Goal: Information Seeking & Learning: Learn about a topic

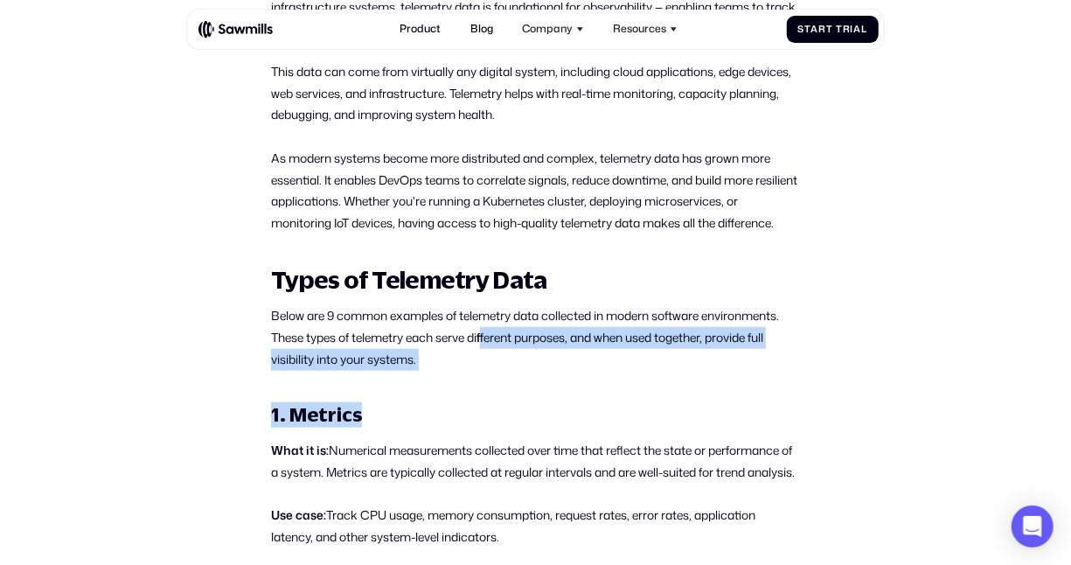
drag, startPoint x: 487, startPoint y: 382, endPoint x: 506, endPoint y: 422, distance: 43.8
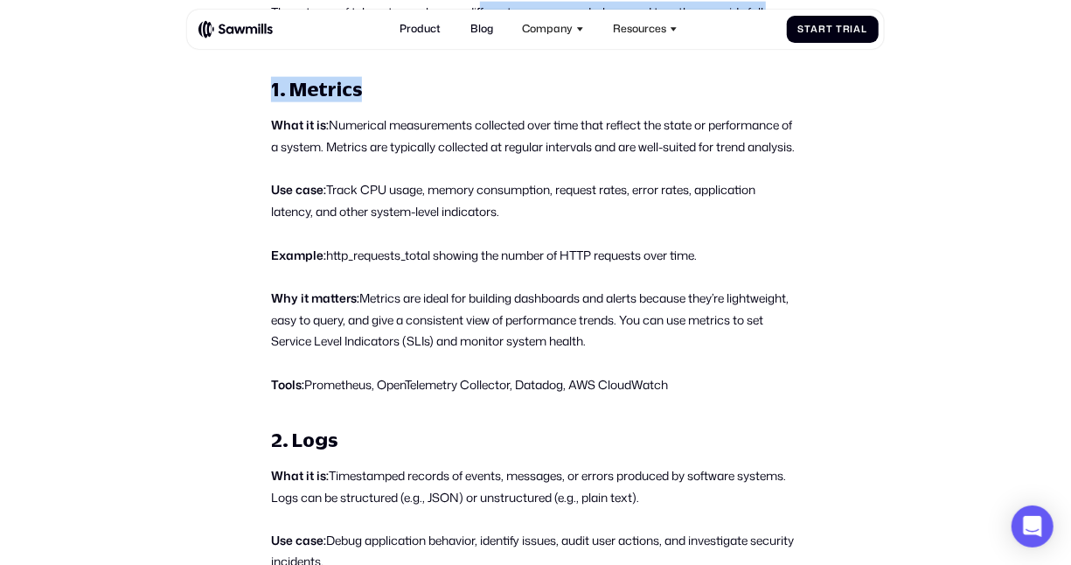
scroll to position [1087, 0]
click at [382, 212] on p "Use case: Track CPU usage, memory consumption, request rates, error rates, appl…" at bounding box center [535, 200] width 529 height 44
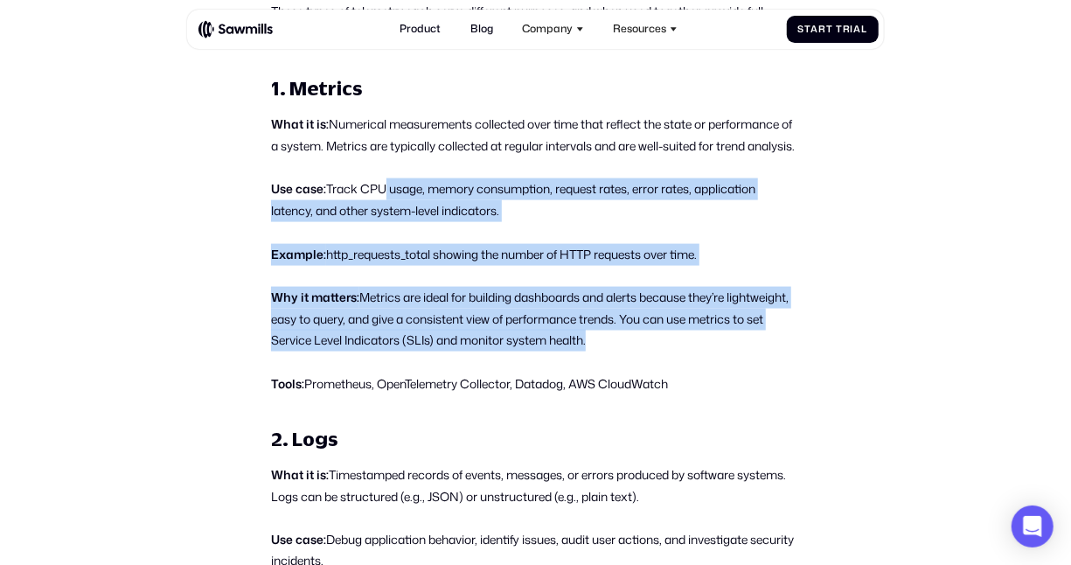
drag, startPoint x: 382, startPoint y: 212, endPoint x: 667, endPoint y: 366, distance: 324.0
click at [667, 352] on p "Why it matters: Metrics are ideal for building dashboards and alerts because th…" at bounding box center [535, 319] width 529 height 65
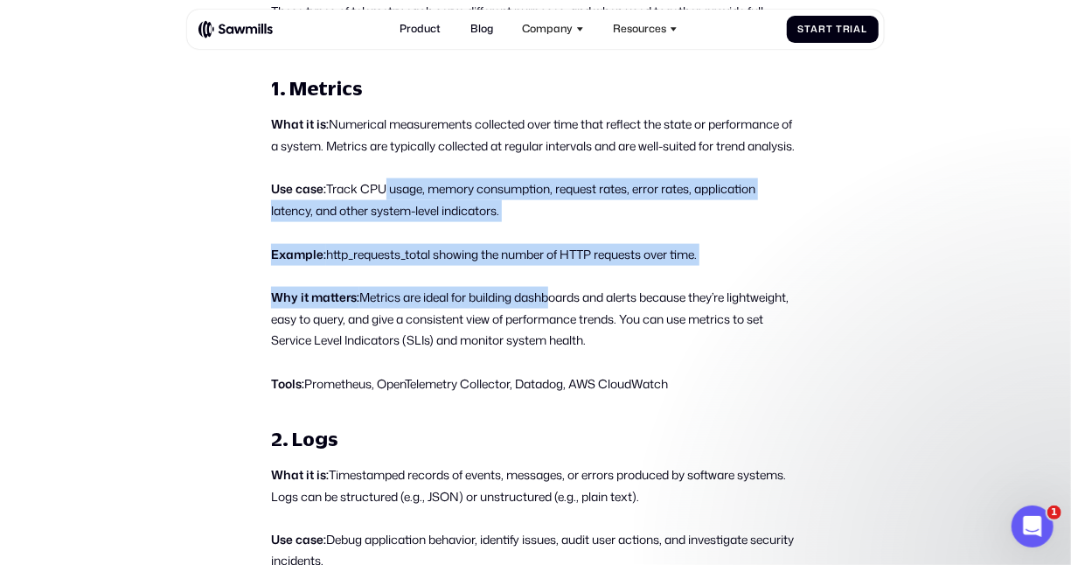
scroll to position [0, 0]
drag, startPoint x: 667, startPoint y: 366, endPoint x: 548, endPoint y: 322, distance: 126.7
click at [548, 322] on p "Why it matters: Metrics are ideal for building dashboards and alerts because th…" at bounding box center [535, 319] width 529 height 65
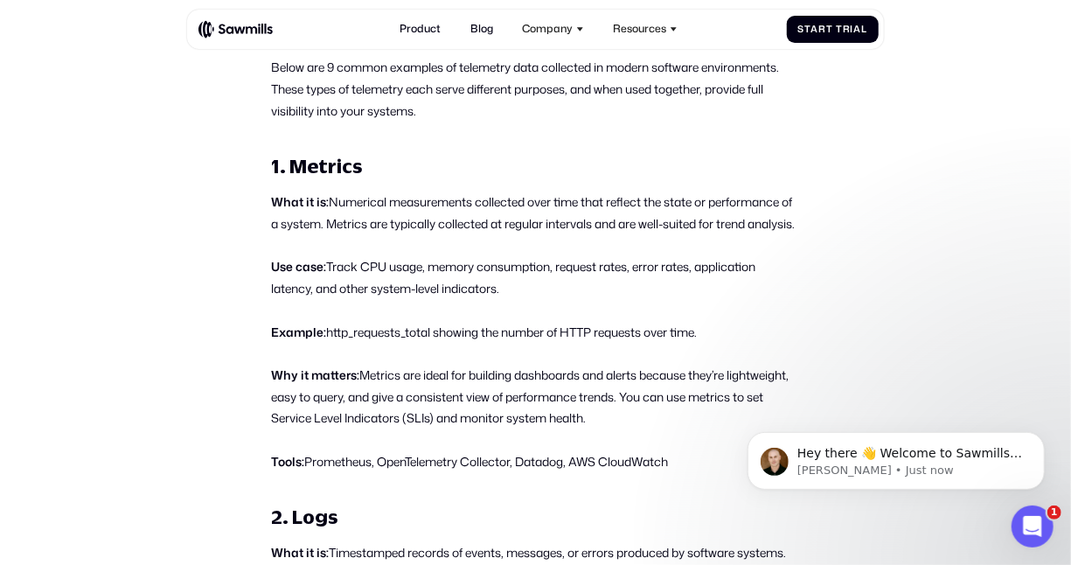
click at [570, 390] on p "Why it matters: Metrics are ideal for building dashboards and alerts because th…" at bounding box center [535, 397] width 529 height 65
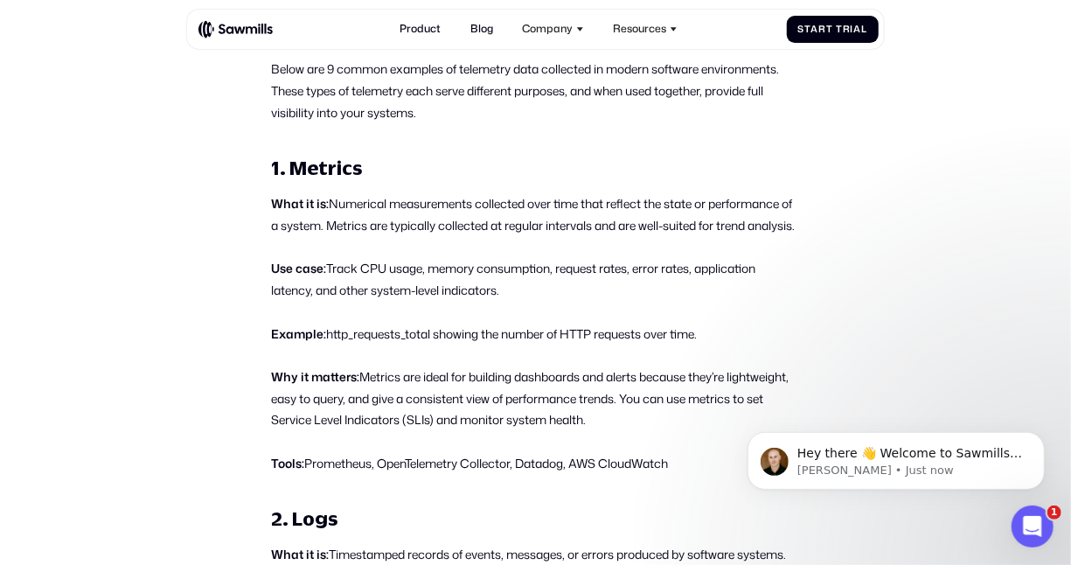
scroll to position [1007, 0]
drag, startPoint x: 492, startPoint y: 324, endPoint x: 527, endPoint y: 374, distance: 61.4
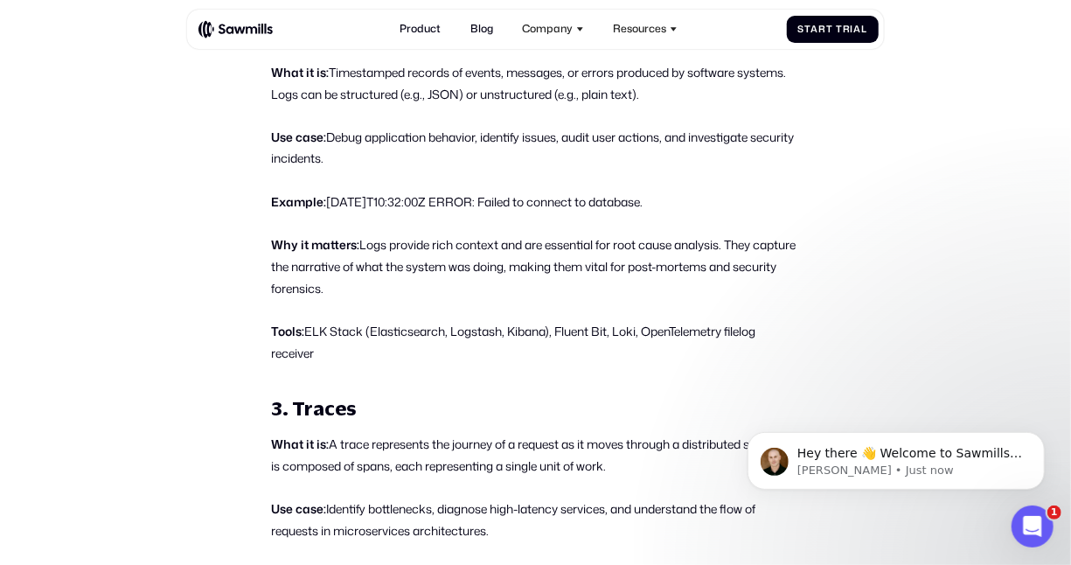
scroll to position [1492, 0]
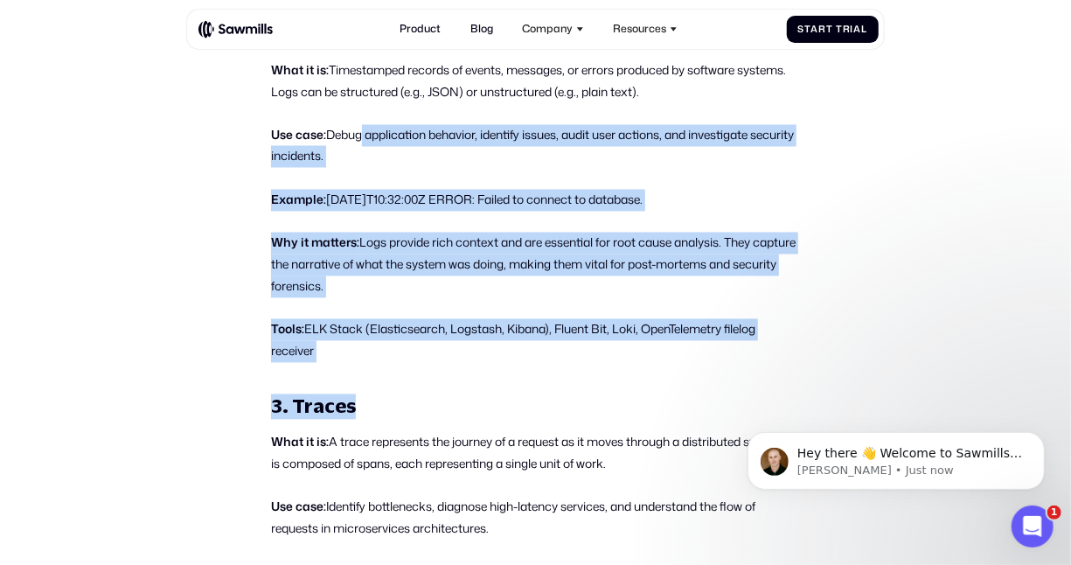
drag, startPoint x: 360, startPoint y: 129, endPoint x: 438, endPoint y: 402, distance: 284.6
click at [451, 420] on h3 "3. Traces" at bounding box center [535, 406] width 529 height 25
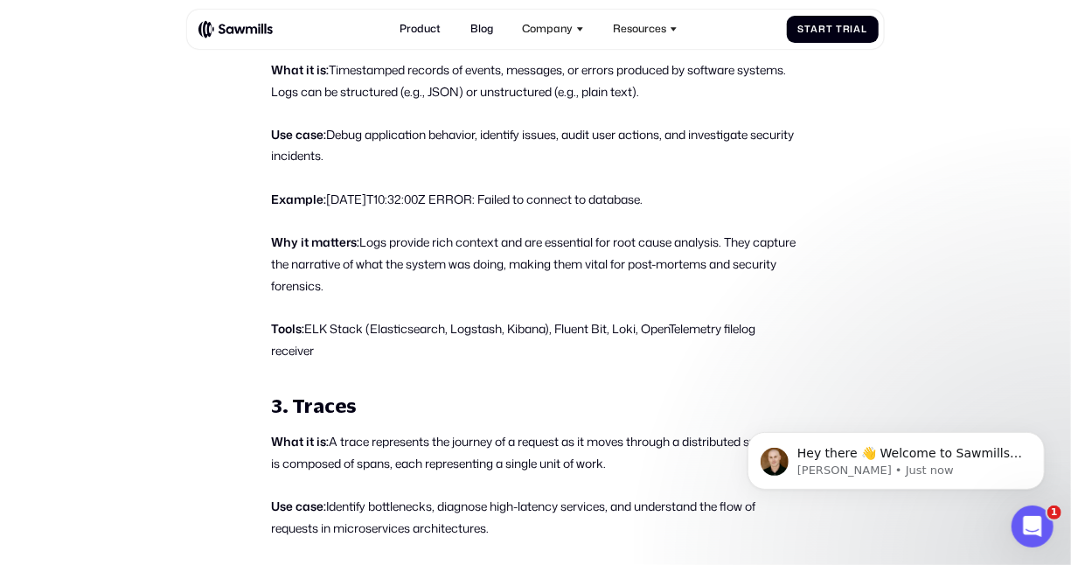
drag, startPoint x: 457, startPoint y: 371, endPoint x: 332, endPoint y: 119, distance: 281.2
click at [332, 103] on p "What it is: Timestamped records of events, messages, or errors produced by soft…" at bounding box center [535, 81] width 529 height 44
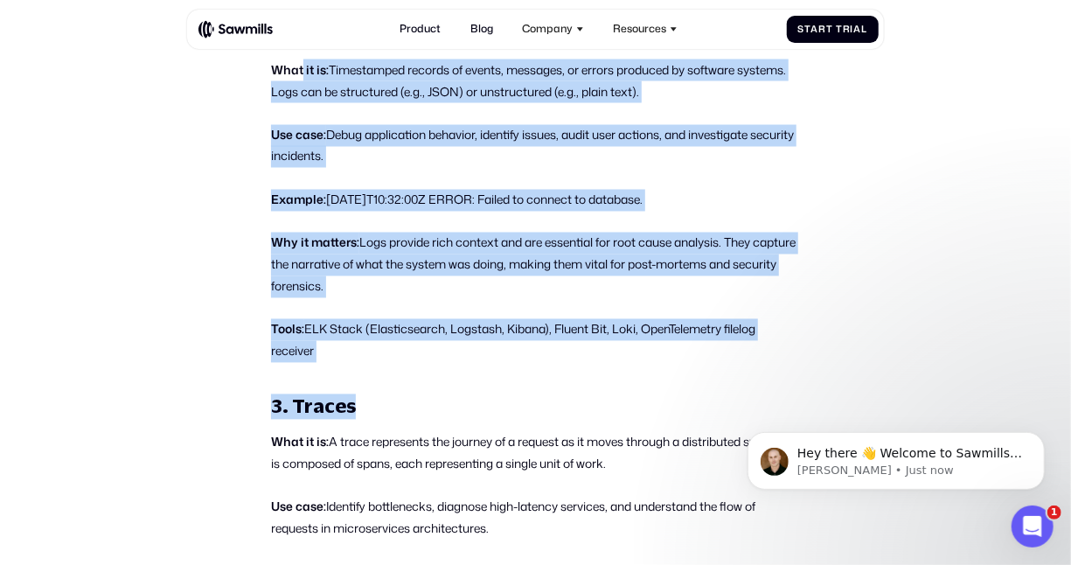
drag, startPoint x: 303, startPoint y: 96, endPoint x: 415, endPoint y: 384, distance: 308.7
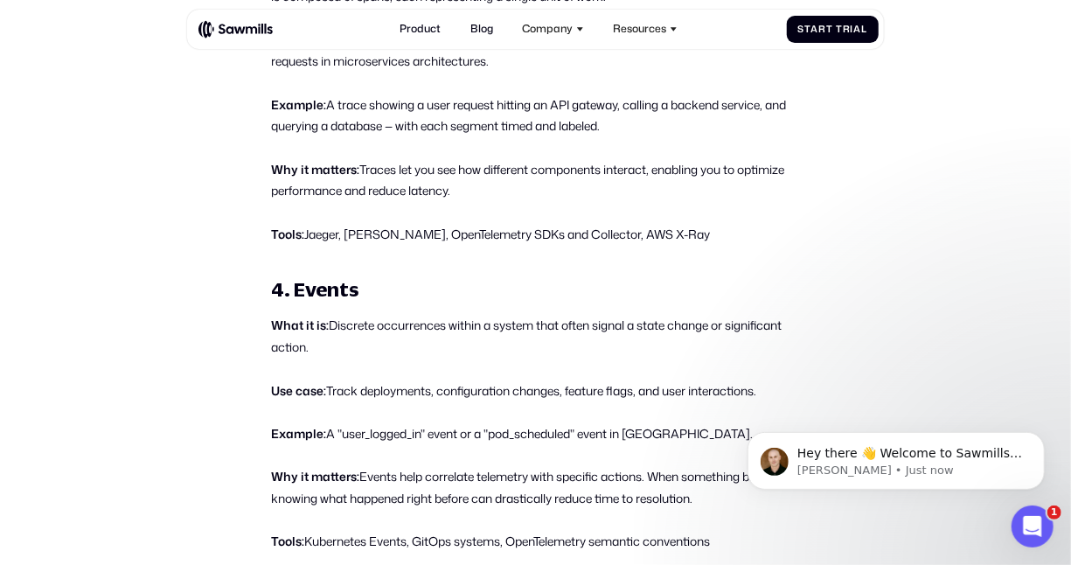
scroll to position [1980, 0]
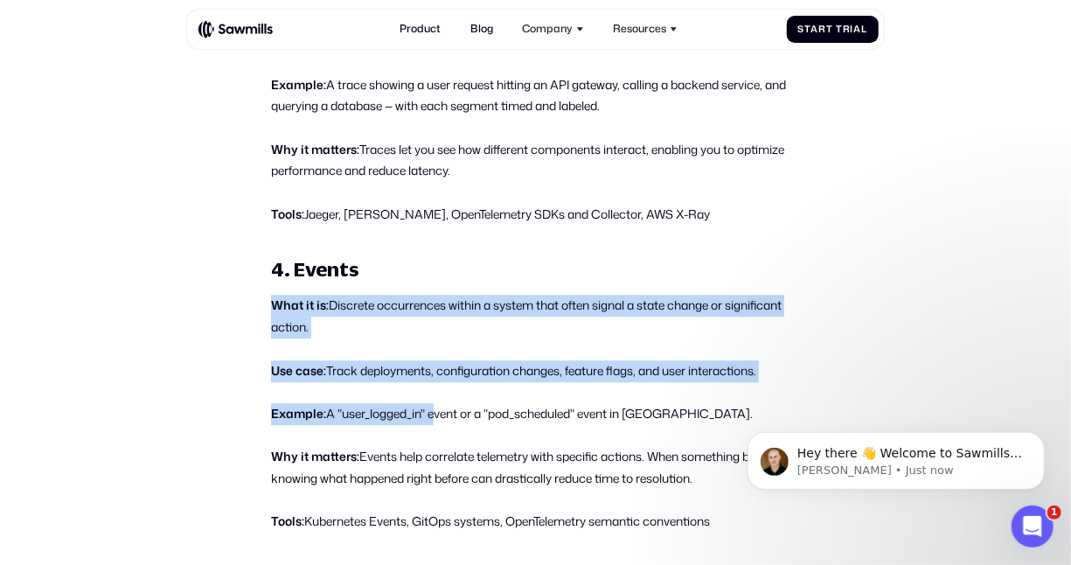
drag, startPoint x: 436, startPoint y: 416, endPoint x: 401, endPoint y: 255, distance: 165.4
drag, startPoint x: 401, startPoint y: 255, endPoint x: 394, endPoint y: 261, distance: 9.3
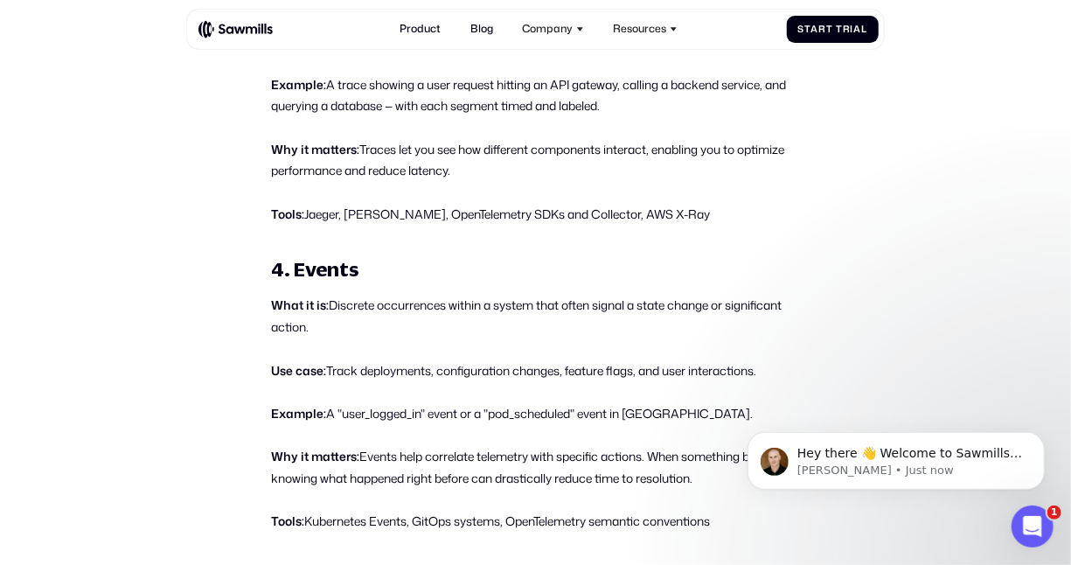
click at [317, 281] on strong "4. Events" at bounding box center [314, 269] width 87 height 23
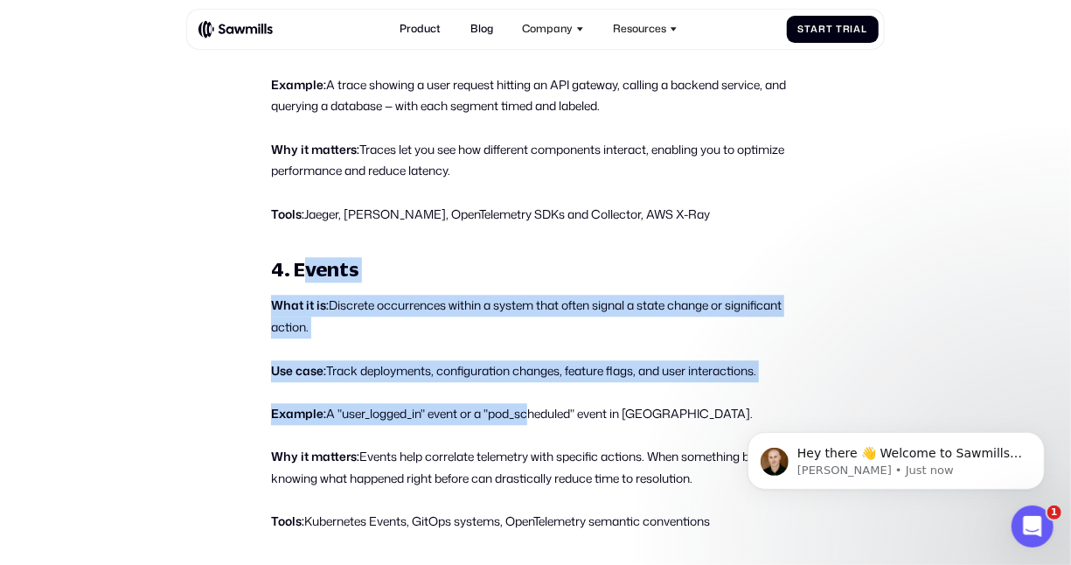
drag, startPoint x: 303, startPoint y: 282, endPoint x: 530, endPoint y: 426, distance: 269.3
click at [530, 425] on p "Example: A "user_logged_in" event or a "pod_scheduled" event in [GEOGRAPHIC_DAT…" at bounding box center [535, 414] width 529 height 22
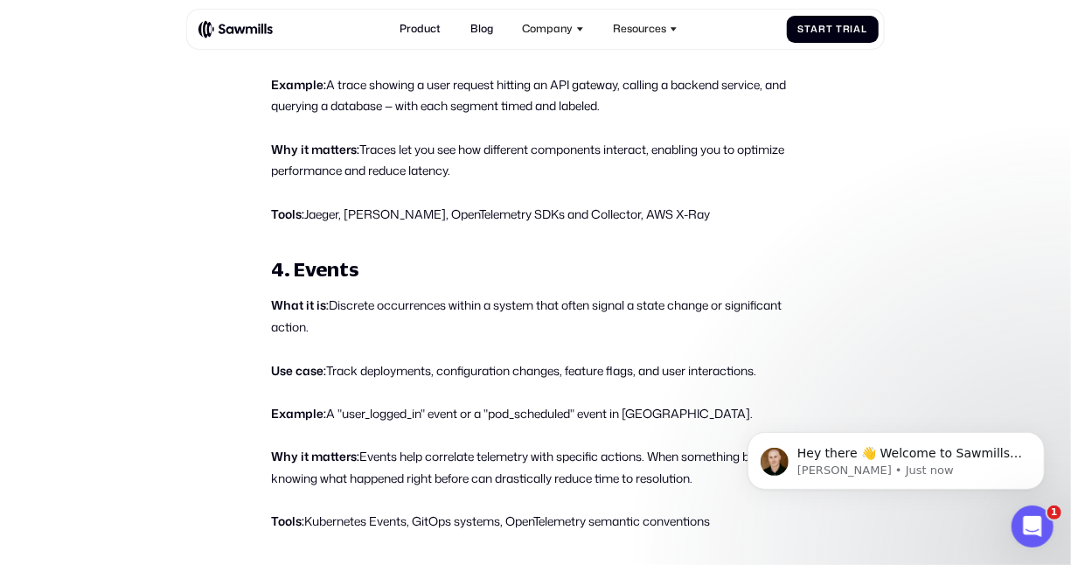
click at [542, 425] on p "Example: A "user_logged_in" event or a "pod_scheduled" event in [GEOGRAPHIC_DAT…" at bounding box center [535, 414] width 529 height 22
drag, startPoint x: 542, startPoint y: 430, endPoint x: 404, endPoint y: 383, distance: 146.0
click at [404, 382] on p "Use case: Track deployments, configuration changes, feature flags, and user int…" at bounding box center [535, 371] width 529 height 22
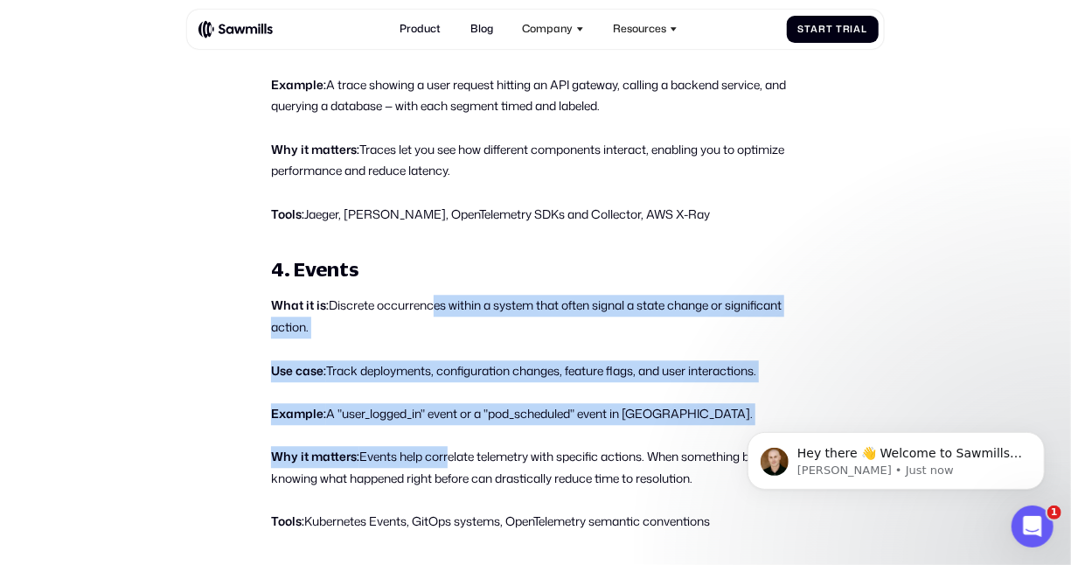
drag, startPoint x: 428, startPoint y: 319, endPoint x: 444, endPoint y: 465, distance: 147.0
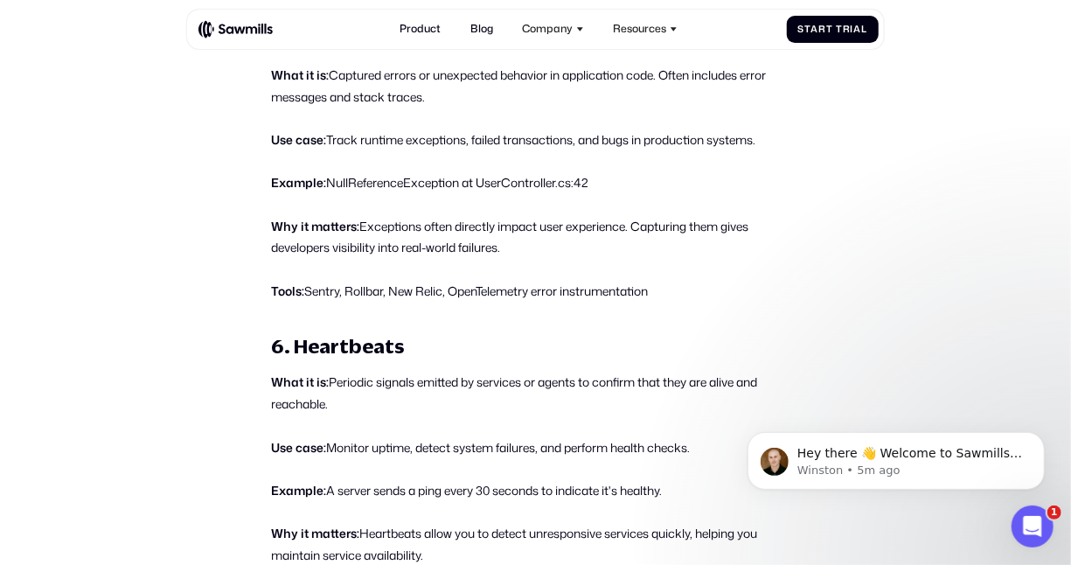
scroll to position [2515, 0]
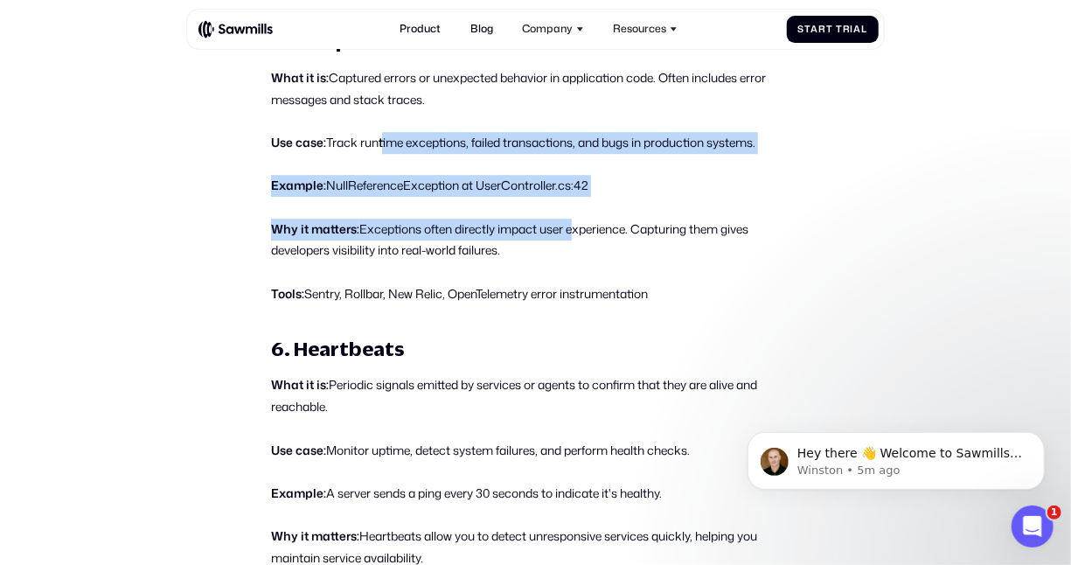
drag, startPoint x: 380, startPoint y: 171, endPoint x: 575, endPoint y: 255, distance: 211.5
click at [575, 255] on div "What Is Telemetry Data? Telemetry data refers to the automatic collection and t…" at bounding box center [535, 162] width 529 height 4005
click at [575, 255] on p "Why it matters: Exceptions often directly impact user experience. Capturing the…" at bounding box center [535, 241] width 529 height 44
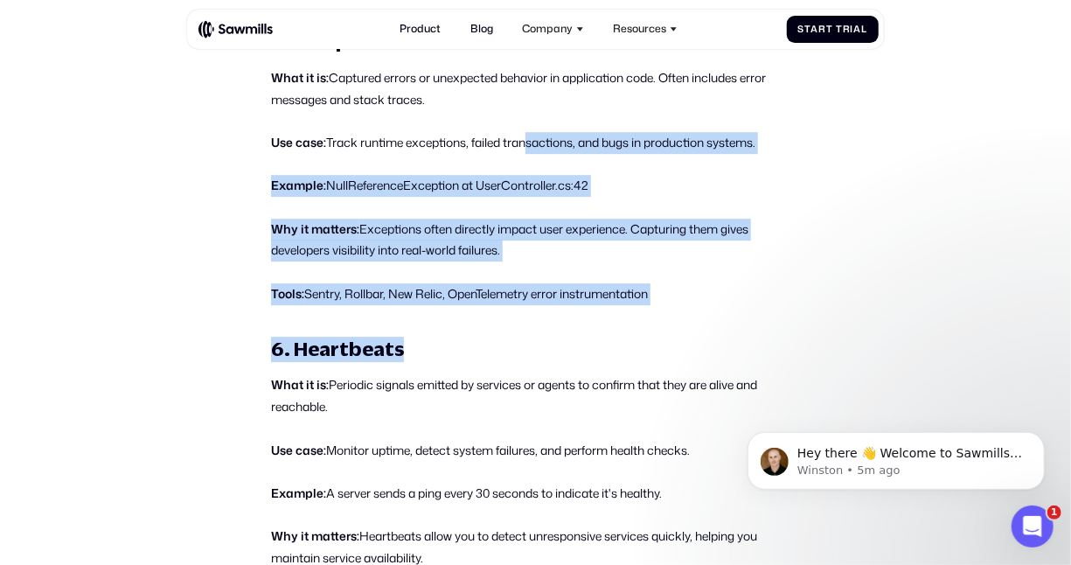
drag, startPoint x: 566, startPoint y: 357, endPoint x: 522, endPoint y: 172, distance: 189.6
click at [522, 172] on div "What Is Telemetry Data? Telemetry data refers to the automatic collection and t…" at bounding box center [535, 162] width 529 height 4005
click at [522, 154] on p "Use case: Track runtime exceptions, failed transactions, and bugs in production…" at bounding box center [535, 143] width 529 height 22
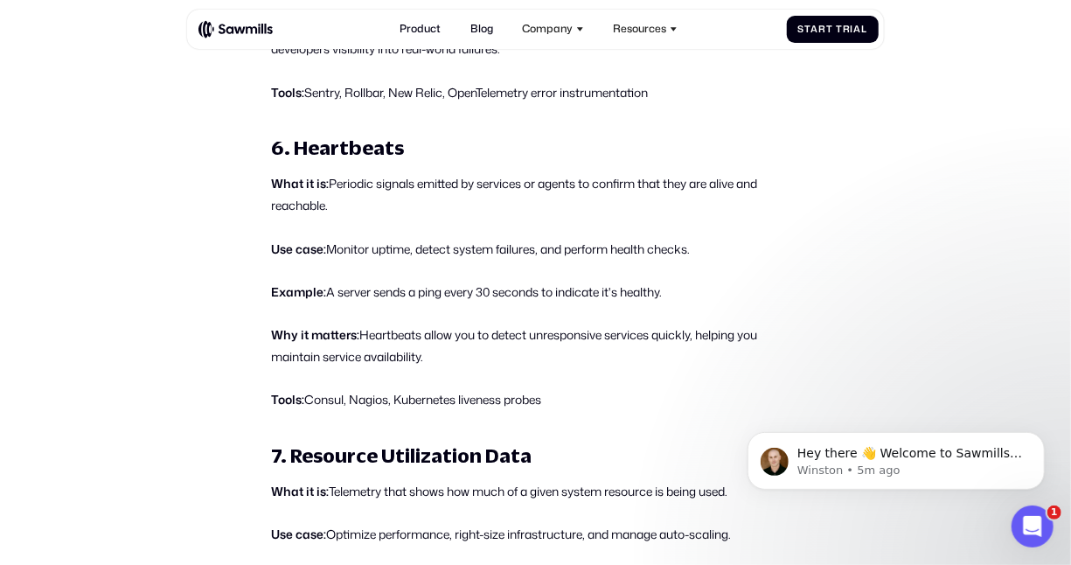
scroll to position [2719, 0]
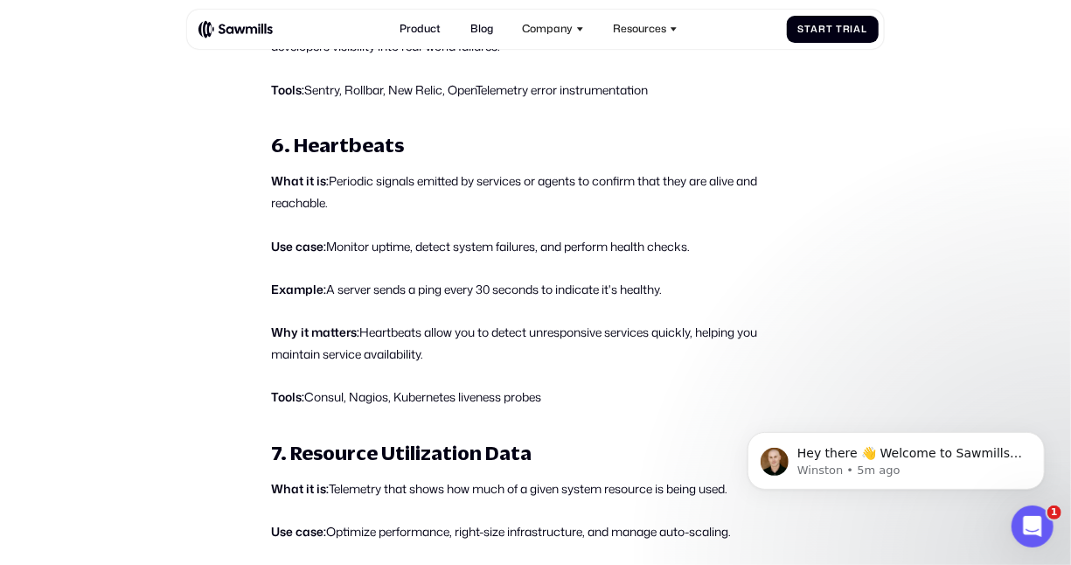
drag, startPoint x: 383, startPoint y: 255, endPoint x: 467, endPoint y: 412, distance: 177.6
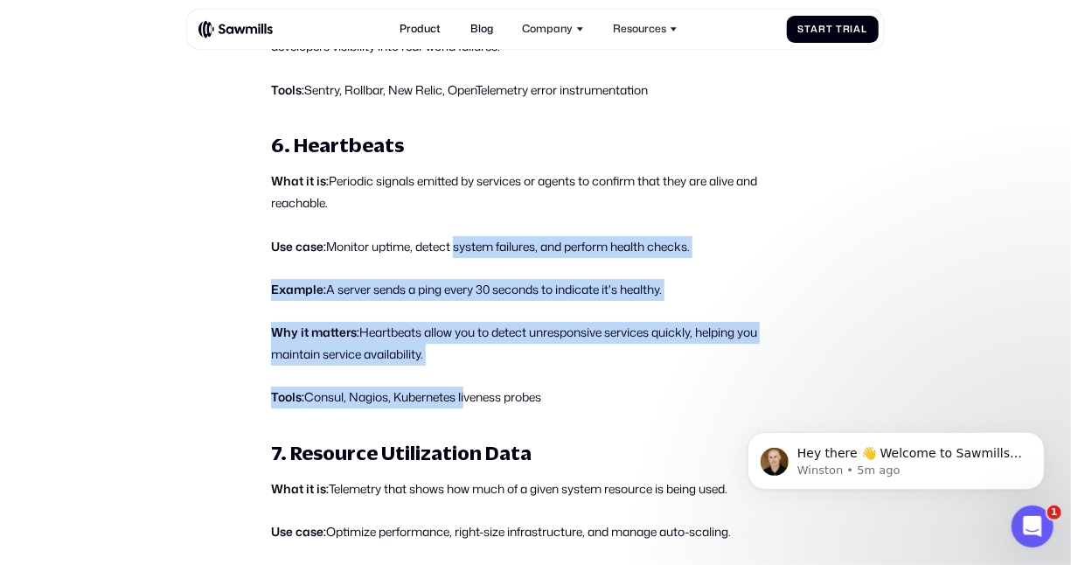
drag, startPoint x: 466, startPoint y: 408, endPoint x: 456, endPoint y: 243, distance: 164.8
click at [328, 301] on p "Example: A server sends a ping every 30 seconds to indicate it's healthy." at bounding box center [535, 290] width 529 height 22
drag, startPoint x: 384, startPoint y: 244, endPoint x: 545, endPoint y: 402, distance: 225.7
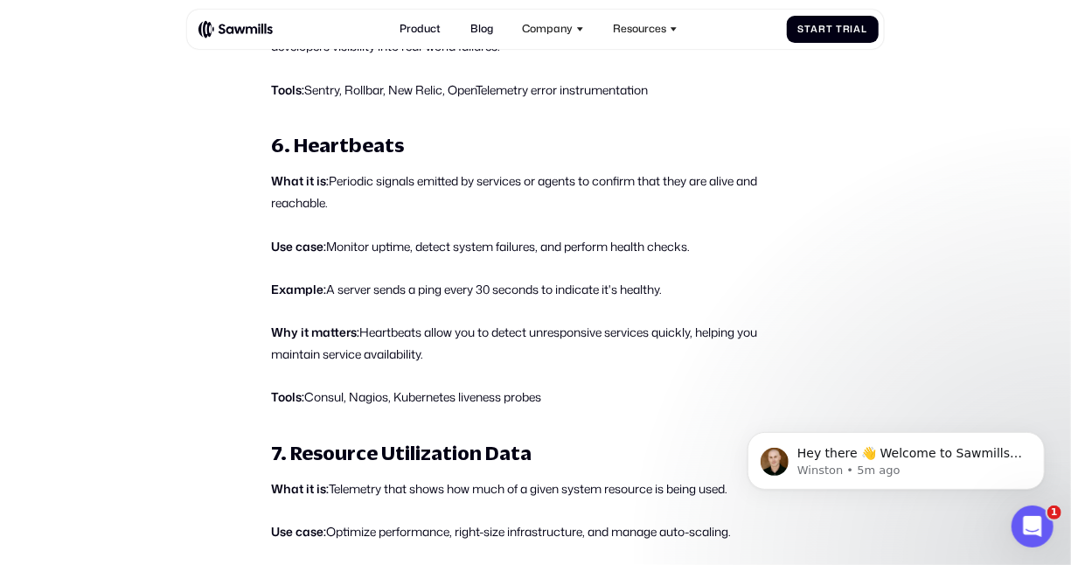
drag, startPoint x: 557, startPoint y: 418, endPoint x: 553, endPoint y: 410, distance: 9.0
click at [556, 408] on p "Tools: Consul, Nagios, Kubernetes liveness probes" at bounding box center [535, 398] width 529 height 22
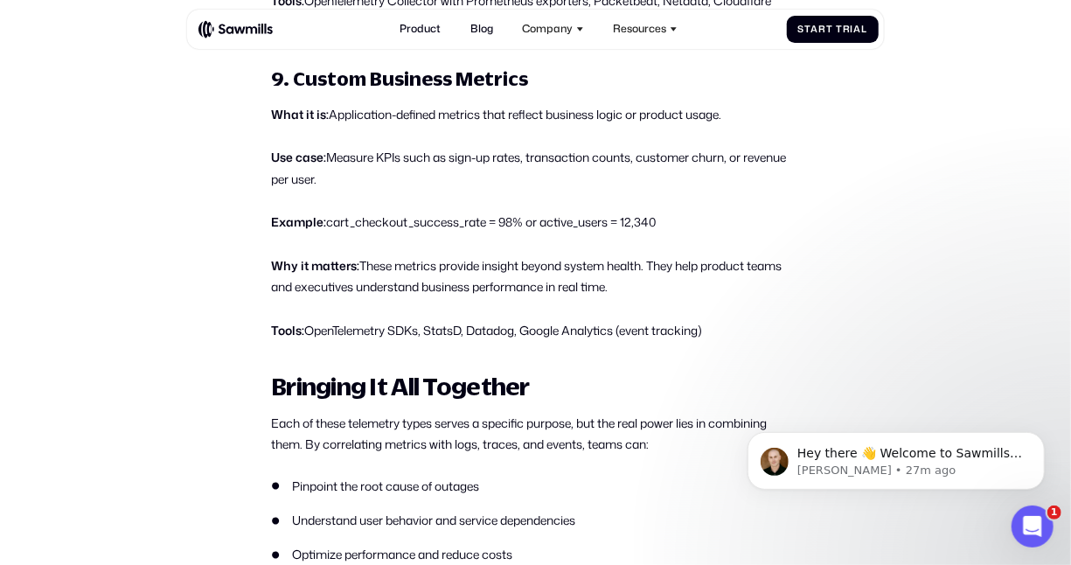
scroll to position [3720, 0]
